Goal: Transaction & Acquisition: Purchase product/service

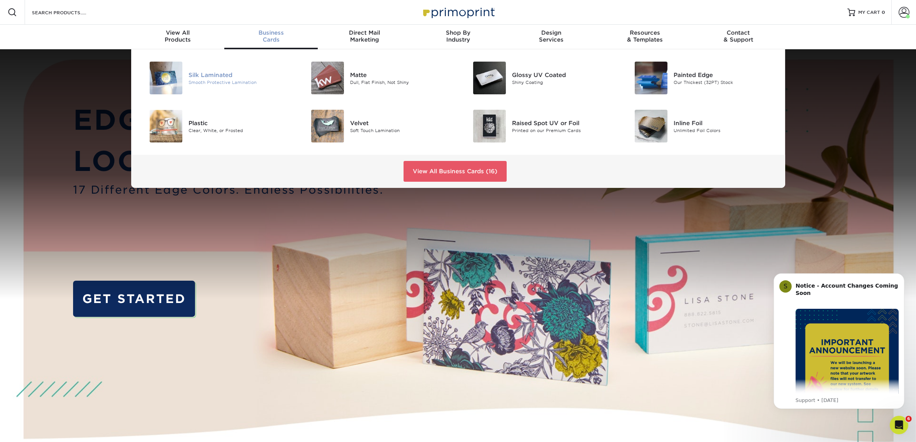
click at [196, 69] on div "Silk Laminated Smooth Protective Lamination" at bounding box center [243, 78] width 108 height 33
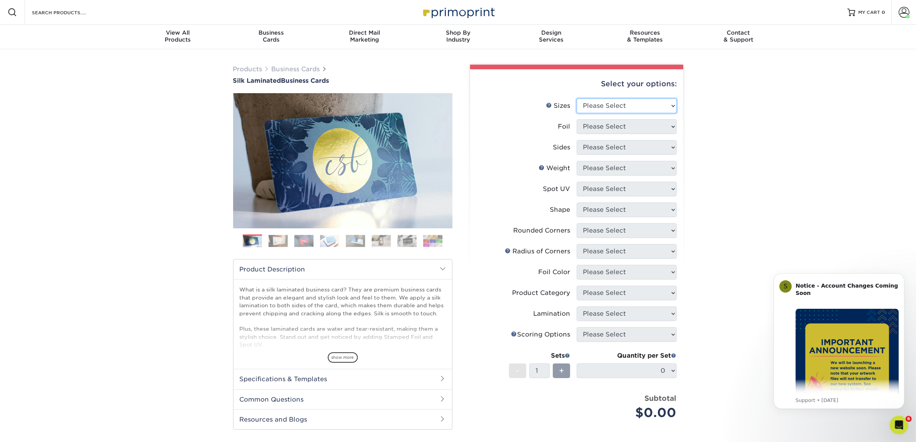
click at [615, 102] on select "Please Select 1.5" x 3.5" - Mini 1.75" x 3.5" - Mini 2" x 2" - Square 2" x 3" -…" at bounding box center [627, 106] width 100 height 15
select select "2.00x3.50"
click at [577, 99] on select "Please Select 1.5" x 3.5" - Mini 1.75" x 3.5" - Mini 2" x 2" - Square 2" x 3" -…" at bounding box center [627, 106] width 100 height 15
click at [610, 131] on select "Please Select Yes No" at bounding box center [627, 126] width 100 height 15
select select "0"
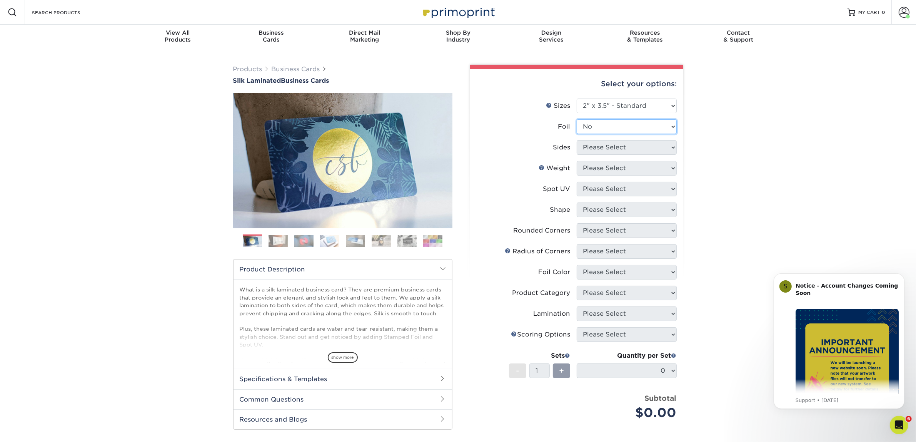
click at [577, 119] on select "Please Select Yes No" at bounding box center [627, 126] width 100 height 15
click at [604, 145] on select "Please Select Print Both Sides Print Front Only" at bounding box center [627, 147] width 100 height 15
select select "13abbda7-1d64-4f25-8bb2-c179b224825d"
click at [577, 140] on select "Please Select Print Both Sides Print Front Only" at bounding box center [627, 147] width 100 height 15
click at [603, 168] on select "Please Select 16PT" at bounding box center [627, 168] width 100 height 15
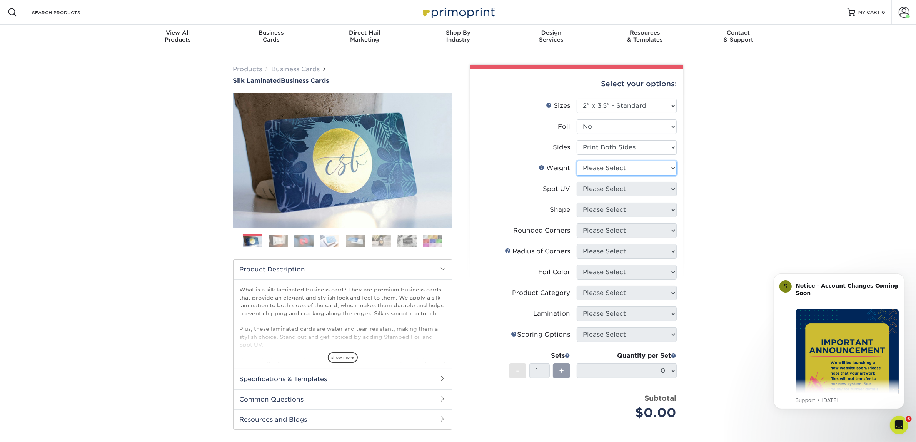
select select "16PT"
click at [577, 161] on select "Please Select 16PT" at bounding box center [627, 168] width 100 height 15
click at [606, 184] on select "Please Select No Spot UV Front and Back (Both Sides) Front Only Back Only" at bounding box center [627, 189] width 100 height 15
select select "3"
click at [577, 182] on select "Please Select No Spot UV Front and Back (Both Sides) Front Only Back Only" at bounding box center [627, 189] width 100 height 15
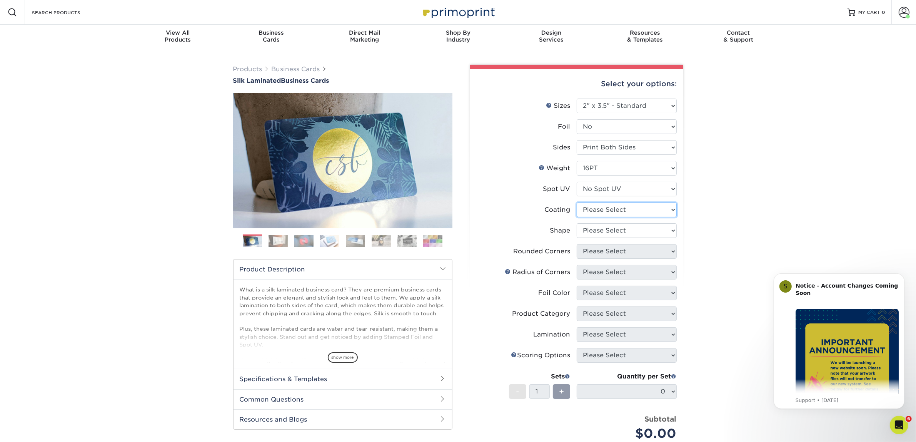
click at [602, 208] on select at bounding box center [627, 209] width 100 height 15
select select "3e7618de-abca-4bda-9f97-8b9129e913d8"
click at [577, 202] on select at bounding box center [627, 209] width 100 height 15
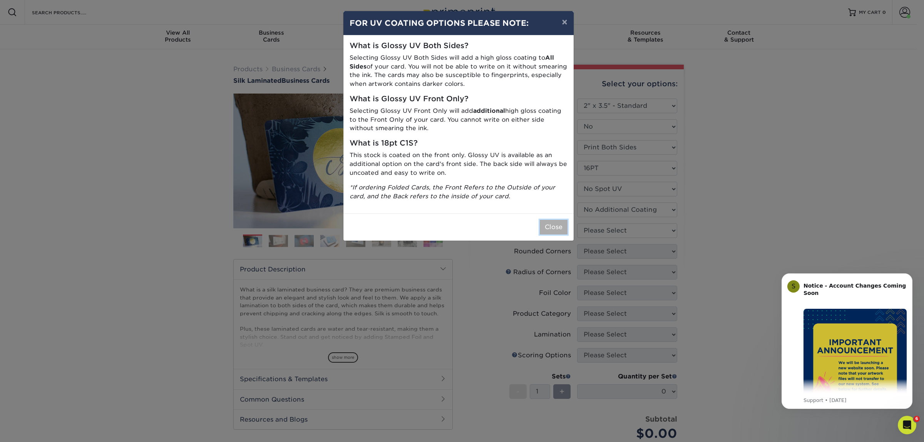
click at [553, 221] on button "Close" at bounding box center [554, 227] width 28 height 15
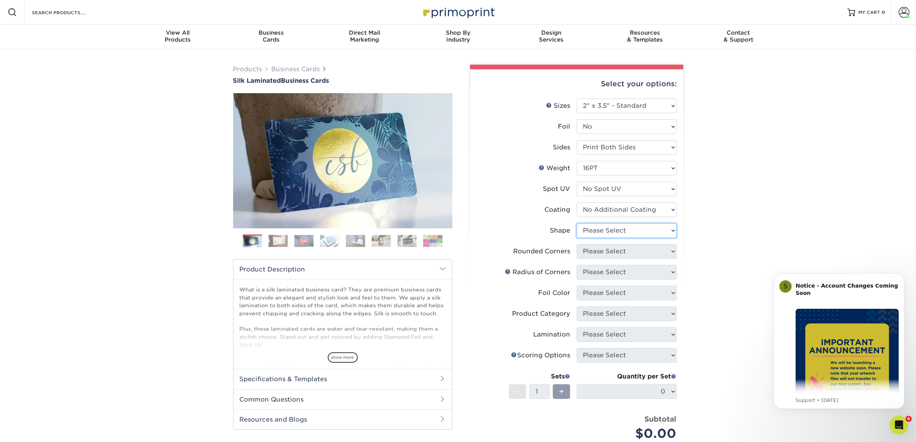
click at [584, 231] on select "Please Select Standard Oval" at bounding box center [627, 230] width 100 height 15
select select "standard"
click at [577, 223] on select "Please Select Standard Oval" at bounding box center [627, 230] width 100 height 15
click at [591, 253] on select "Please Select Yes - Round 2 Corners Yes - Round 4 Corners No" at bounding box center [627, 251] width 100 height 15
select select "0"
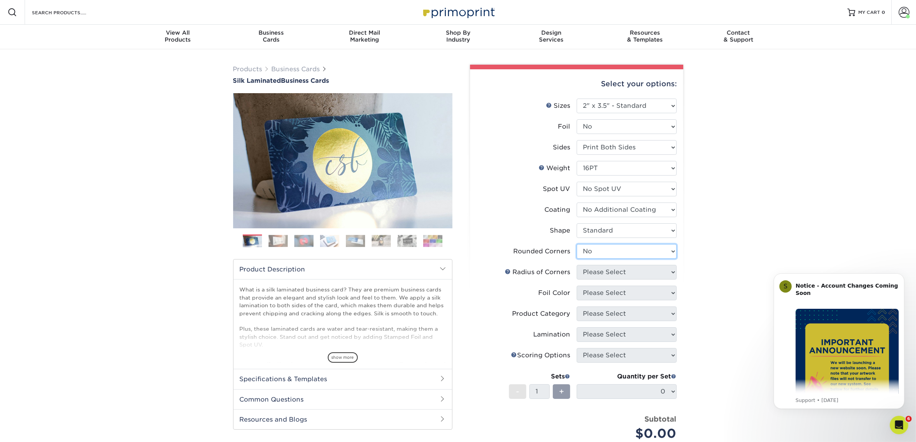
click at [577, 244] on select "Please Select Yes - Round 2 Corners Yes - Round 4 Corners No" at bounding box center [627, 251] width 100 height 15
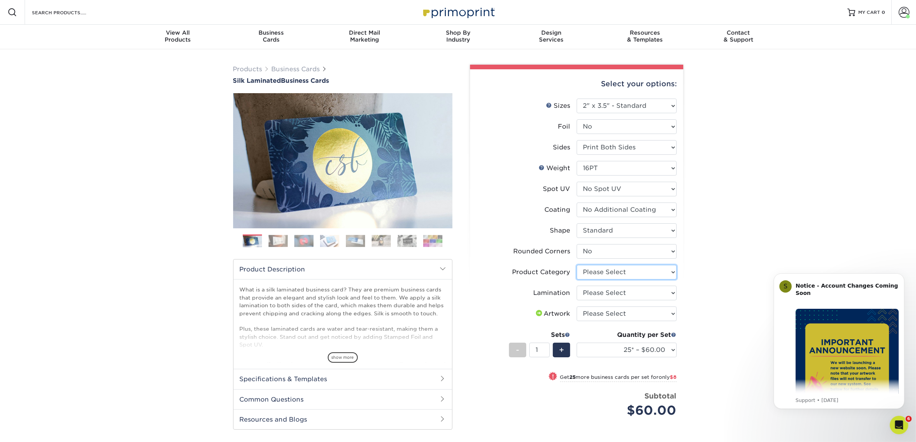
click at [586, 270] on select "Please Select Business Cards" at bounding box center [627, 272] width 100 height 15
select select "3b5148f1-0588-4f88-a218-97bcfdce65c1"
click at [577, 265] on select "Please Select Business Cards" at bounding box center [627, 272] width 100 height 15
click at [586, 292] on select "Please Select Silk" at bounding box center [627, 293] width 100 height 15
select select "ccacb42f-45f7-42d3-bbd3-7c8421cf37f0"
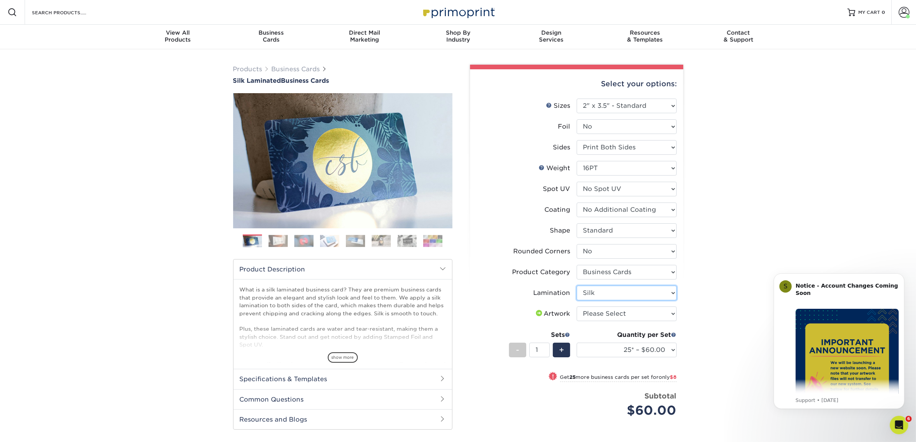
click at [577, 286] on select "Please Select Silk" at bounding box center [627, 293] width 100 height 15
click at [584, 308] on select "Please Select I will upload files I need a design - $100" at bounding box center [627, 313] width 100 height 15
select select "upload"
click at [577, 306] on select "Please Select I will upload files I need a design - $100" at bounding box center [627, 313] width 100 height 15
click at [602, 343] on select "25* – $60.00 50* – $68.00 75* – $76.00 100* – $84.00 250* – $92.00 500 – $96.00…" at bounding box center [627, 350] width 100 height 15
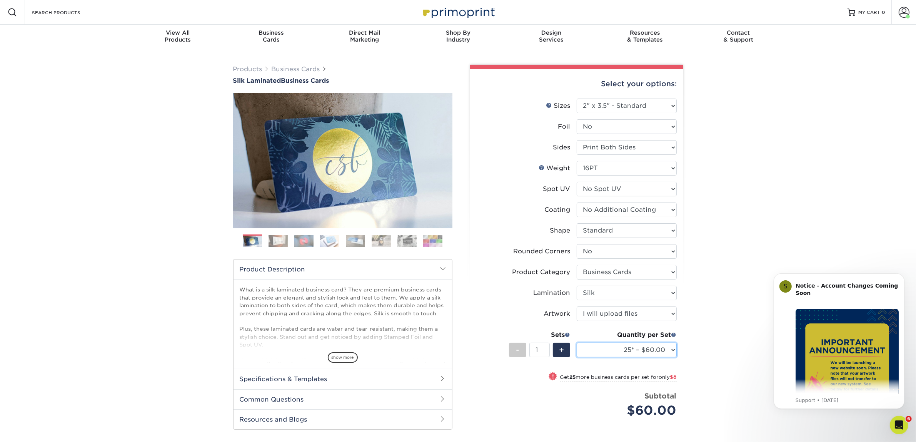
select select "50* – $68.00"
click at [577, 343] on select "25* – $60.00 50* – $68.00 75* – $76.00 100* – $84.00 250* – $92.00 500 – $96.00…" at bounding box center [627, 350] width 100 height 15
click at [593, 356] on select "25* – $60.00 50* – $68.00 75* – $76.00 100* – $84.00 250* – $92.00 500 – $96.00…" at bounding box center [627, 350] width 100 height 15
click at [577, 343] on select "25* – $60.00 50* – $68.00 75* – $76.00 100* – $84.00 250* – $92.00 500 – $96.00…" at bounding box center [627, 350] width 100 height 15
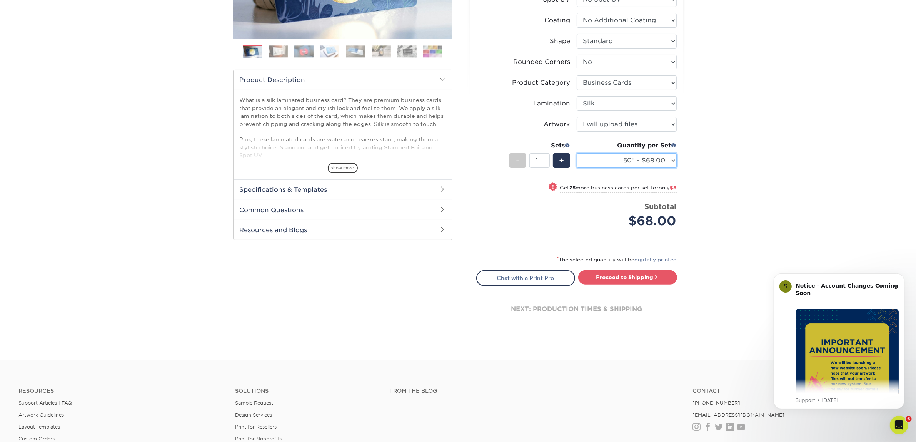
scroll to position [330, 0]
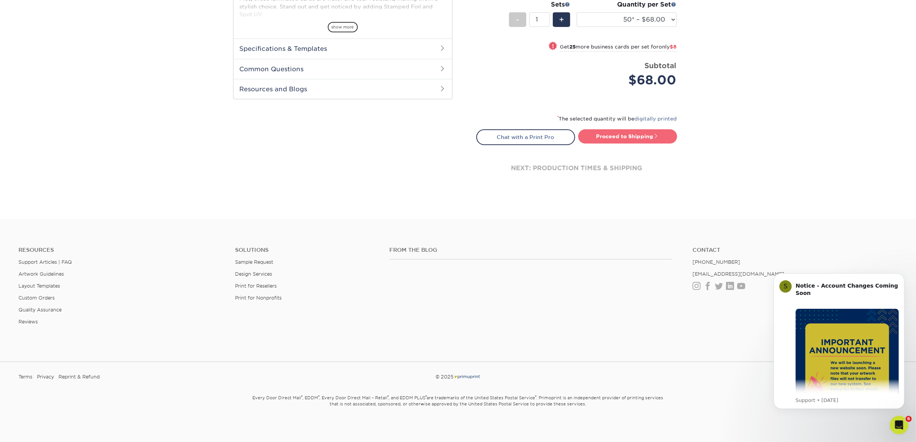
click at [611, 137] on link "Proceed to Shipping" at bounding box center [627, 136] width 99 height 14
type input "Set 1"
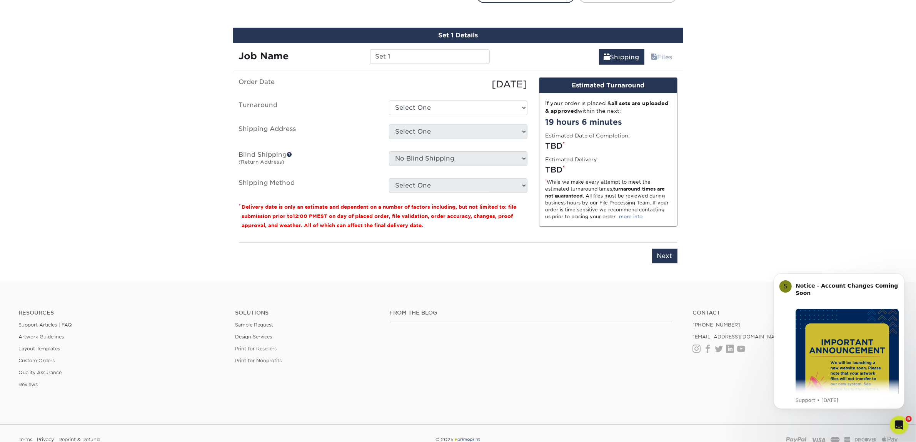
scroll to position [479, 0]
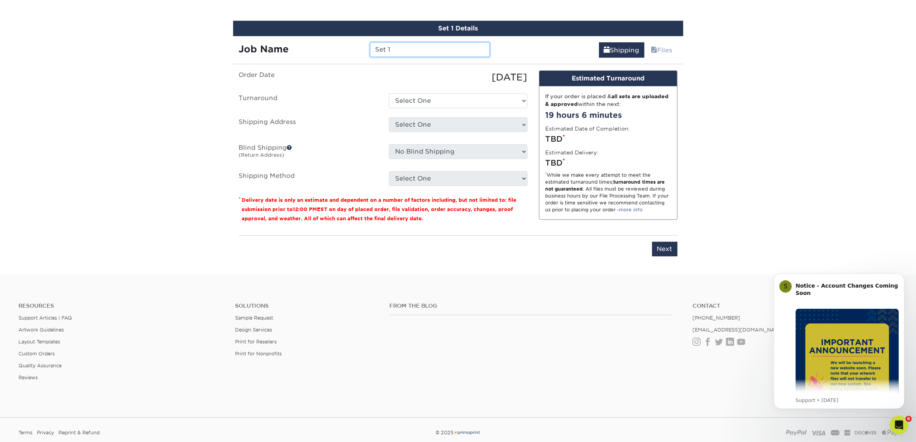
drag, startPoint x: 399, startPoint y: 49, endPoint x: 363, endPoint y: 54, distance: 36.5
click at [363, 54] on div "Job Name Set 1" at bounding box center [364, 49] width 263 height 15
click at [389, 52] on input "Set 1" at bounding box center [430, 49] width 120 height 15
click at [386, 48] on input "Set 1" at bounding box center [430, 49] width 120 height 15
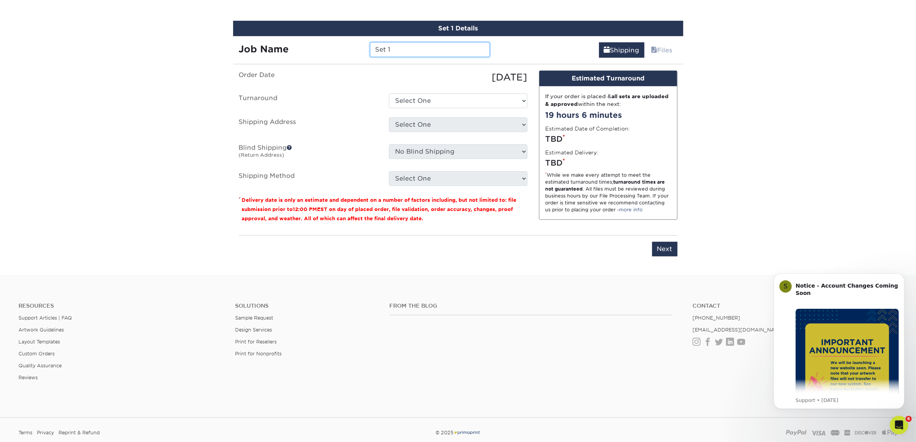
click at [386, 48] on input "Set 1" at bounding box center [430, 49] width 120 height 15
paste input "[PERSON_NAME]"
type input "[PERSON_NAME]"
click at [461, 94] on select "Select One 2-4 Business Days 2 Day Next Business Day" at bounding box center [458, 101] width 139 height 15
select select "7f31b32a-ec12-4eac-8c83-7b9a9183acd8"
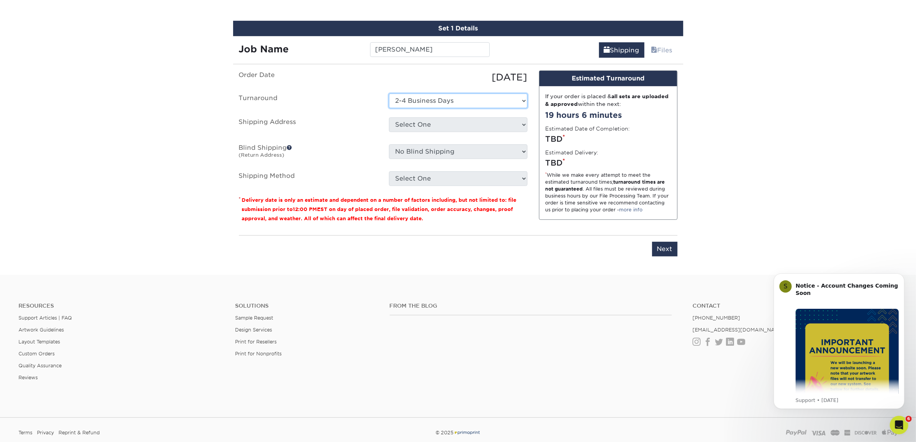
click at [389, 94] on select "Select One 2-4 Business Days 2 Day Next Business Day" at bounding box center [458, 101] width 139 height 15
click at [420, 128] on select "Select One Atlanta Office Austin Office Dallas Office Dallas Office NEW Denver …" at bounding box center [458, 124] width 139 height 15
select select "192085"
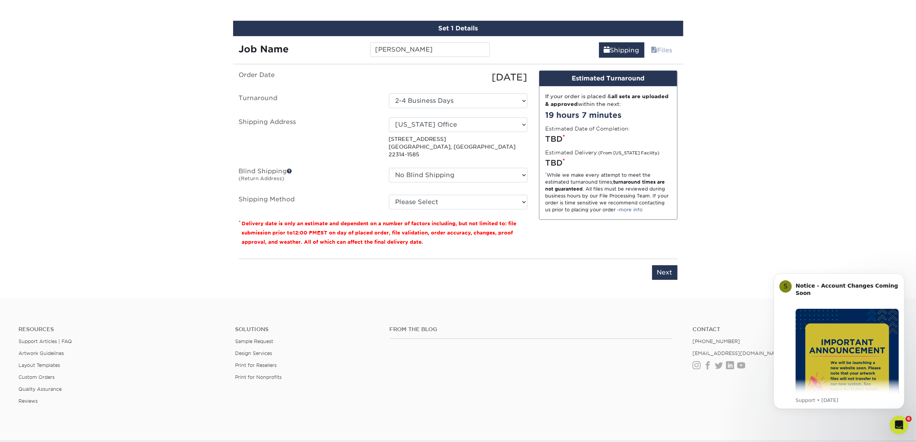
click at [471, 181] on ul "Order Date 08/26/2025 Turnaround Select One 2-4 Business Days 2 Day Next Busine…" at bounding box center [383, 139] width 289 height 139
click at [470, 195] on select "Please Select Ground Shipping (+$7.84) 3 Day Shipping Service (+$15.33) 2 Day A…" at bounding box center [458, 202] width 139 height 15
select select "03"
click at [389, 195] on select "Please Select Ground Shipping (+$7.84) 3 Day Shipping Service (+$15.33) 2 Day A…" at bounding box center [458, 202] width 139 height 15
click at [668, 265] on input "Next" at bounding box center [664, 272] width 25 height 15
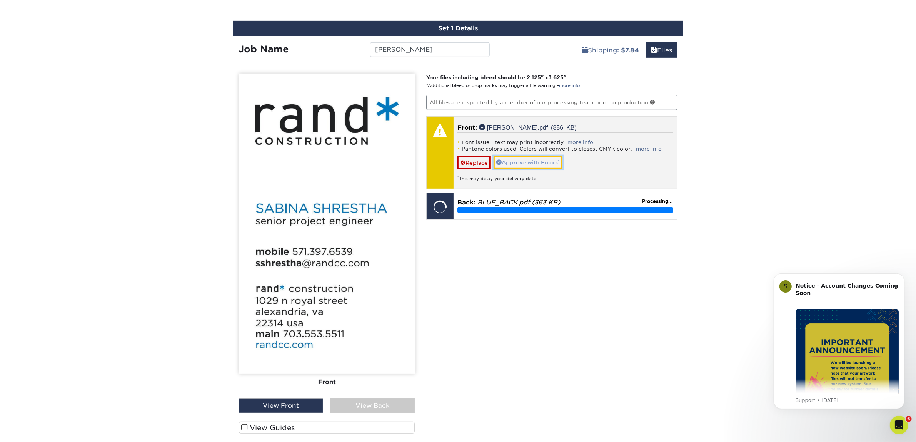
click at [535, 162] on link "Approve with Errors *" at bounding box center [528, 162] width 69 height 13
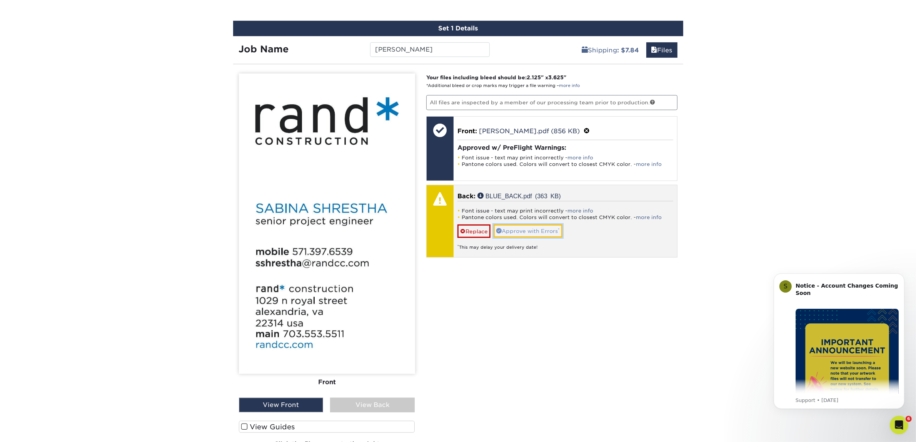
click at [538, 234] on link "Approve with Errors *" at bounding box center [528, 230] width 69 height 13
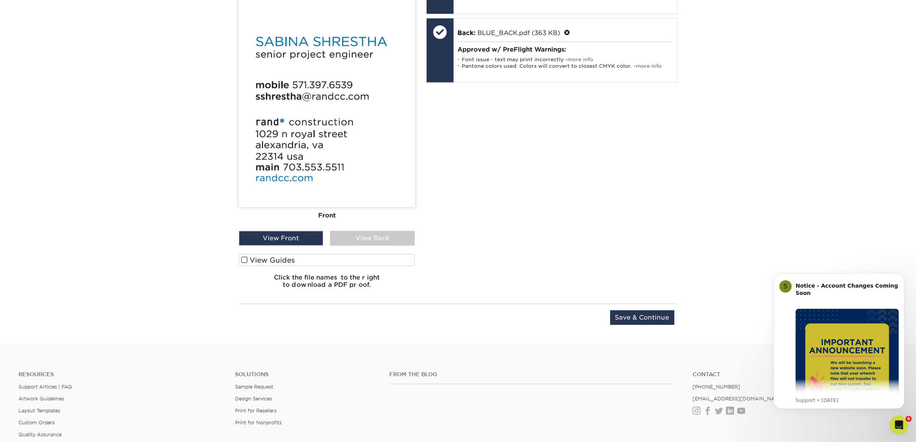
scroll to position [772, 0]
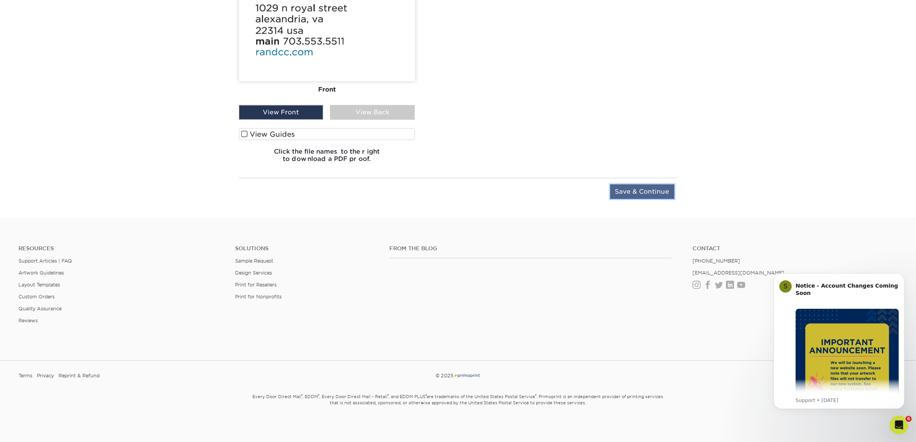
click at [650, 186] on input "Save & Continue" at bounding box center [642, 191] width 64 height 15
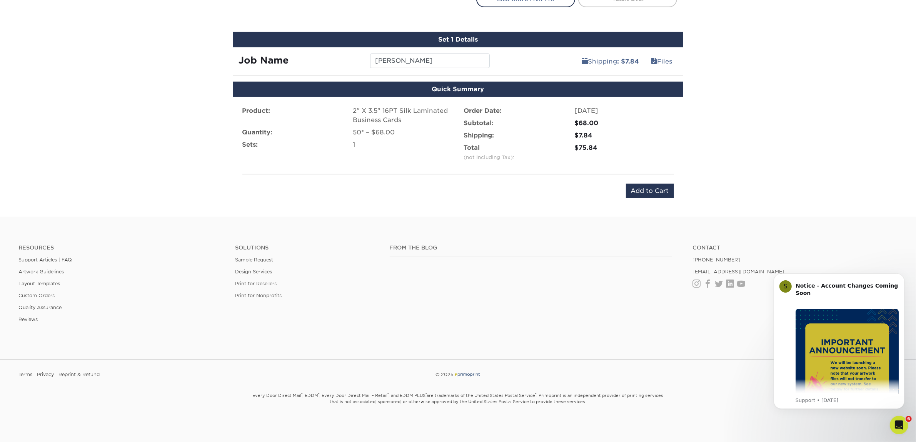
scroll to position [466, 0]
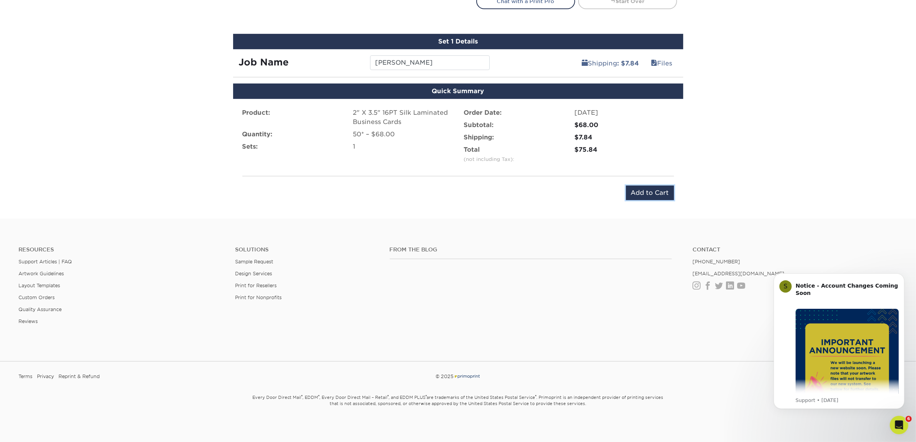
click at [650, 186] on input "Add to Cart" at bounding box center [650, 192] width 48 height 15
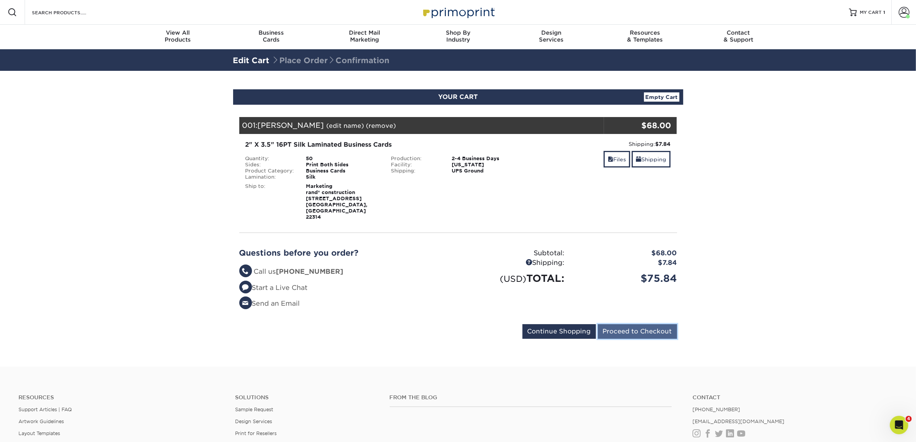
click at [650, 324] on input "Proceed to Checkout" at bounding box center [637, 331] width 79 height 15
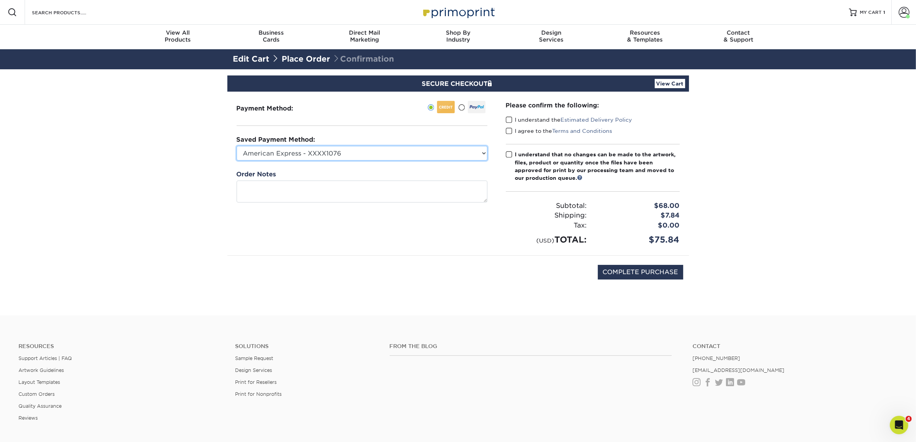
click at [259, 154] on select "American Express - XXXX1076 Visa - XXXX4105 New Credit Card" at bounding box center [362, 153] width 251 height 15
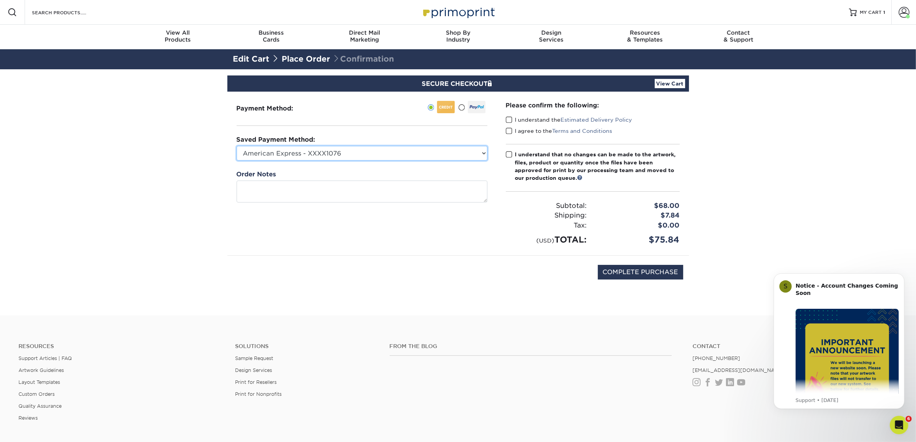
select select "74325"
click at [237, 146] on select "American Express - XXXX1076 Visa - XXXX4105 New Credit Card" at bounding box center [362, 153] width 251 height 15
click at [506, 119] on span at bounding box center [509, 119] width 7 height 7
click at [0, 0] on input "I understand the Estimated Delivery Policy" at bounding box center [0, 0] width 0 height 0
click at [510, 133] on span at bounding box center [509, 130] width 7 height 7
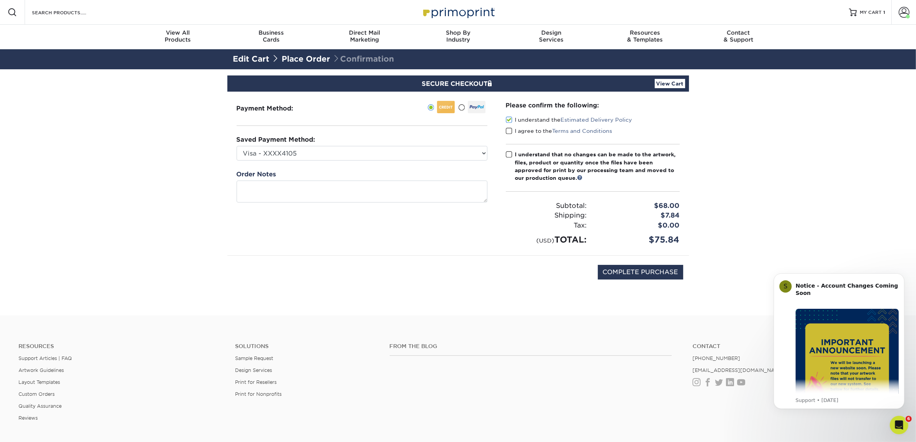
click at [0, 0] on input "I agree to the Terms and Conditions" at bounding box center [0, 0] width 0 height 0
click at [510, 154] on span at bounding box center [509, 154] width 7 height 7
click at [0, 0] on input "I understand that no changes can be made to the artwork, files, product or quan…" at bounding box center [0, 0] width 0 height 0
click at [514, 252] on div "Please confirm the following: I understand the Estimated Delivery Policy I agre…" at bounding box center [593, 174] width 192 height 164
click at [670, 274] on input "COMPLETE PURCHASE" at bounding box center [640, 272] width 85 height 15
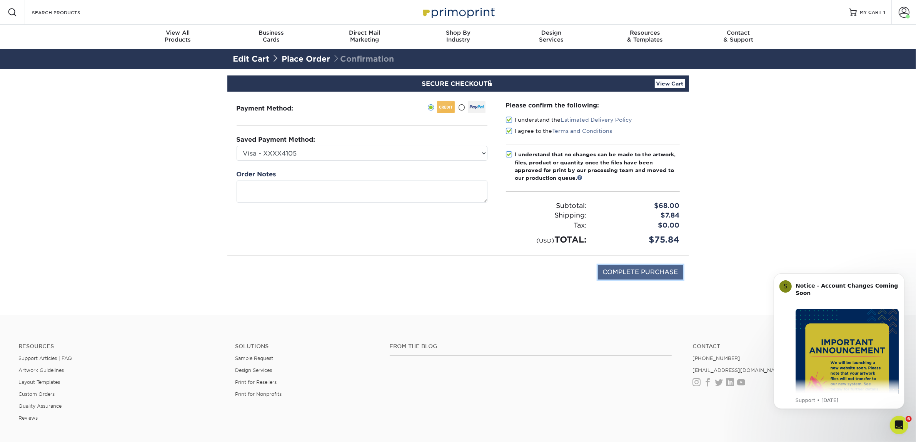
type input "PROCESSING, PLEASE WAIT..."
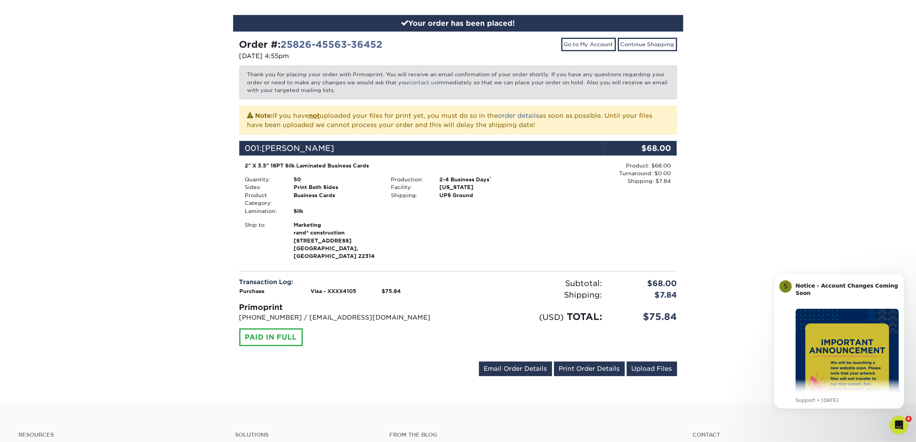
scroll to position [96, 0]
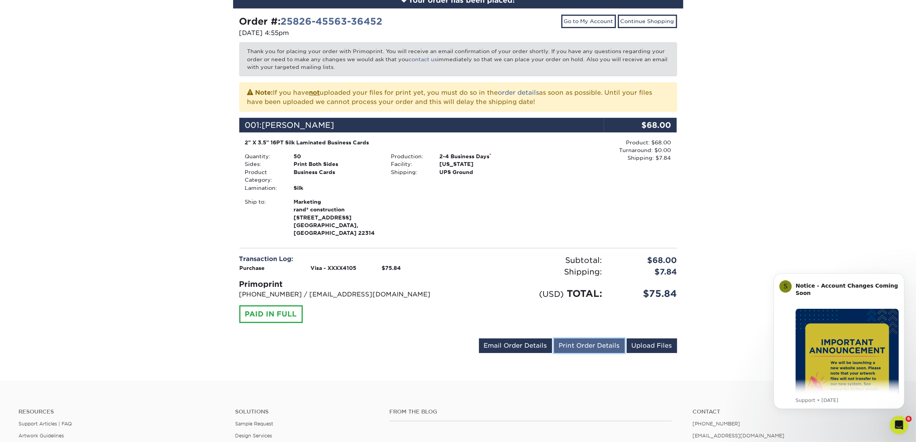
click at [582, 338] on link "Print Order Details" at bounding box center [589, 345] width 71 height 15
